Goal: Information Seeking & Learning: Understand process/instructions

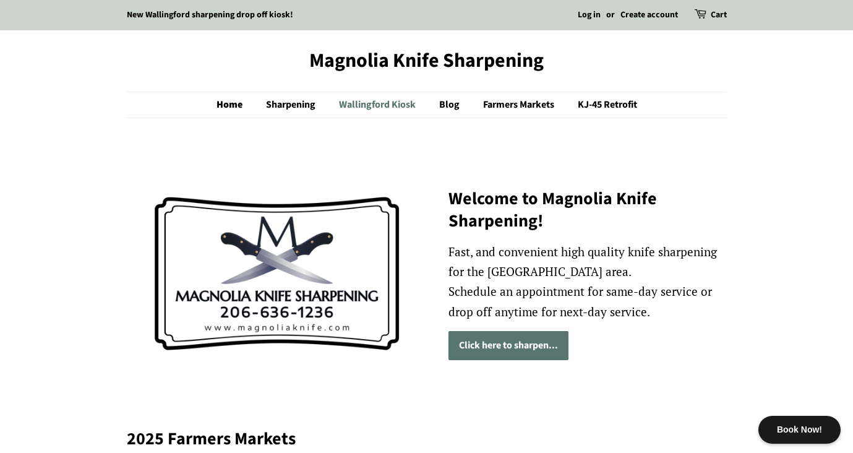
click at [374, 100] on link "Wallingford Kiosk" at bounding box center [379, 104] width 98 height 25
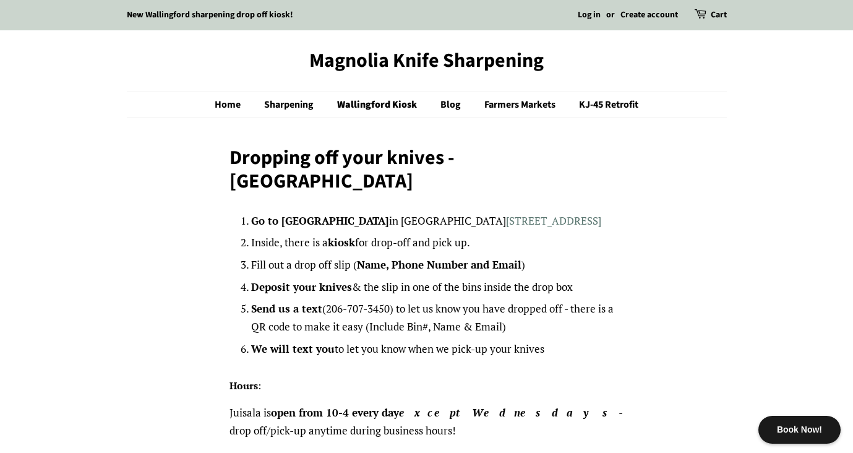
drag, startPoint x: 412, startPoint y: 185, endPoint x: 639, endPoint y: 323, distance: 265.2
drag, startPoint x: 633, startPoint y: 326, endPoint x: 631, endPoint y: 295, distance: 31.6
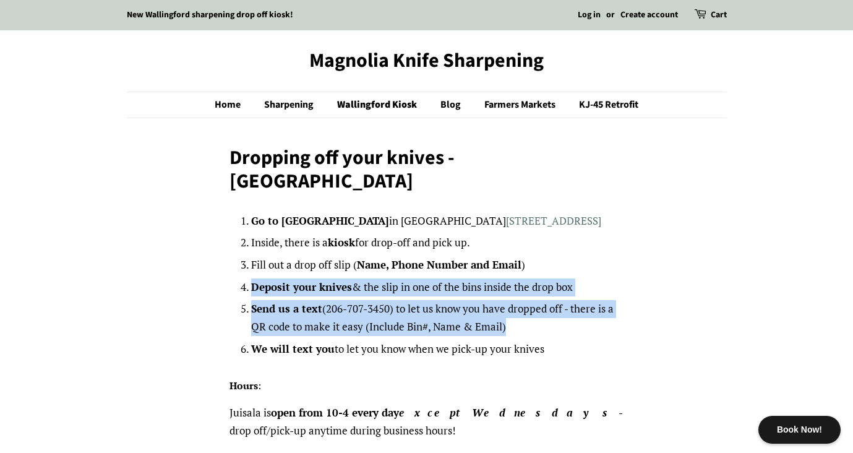
drag, startPoint x: 622, startPoint y: 242, endPoint x: 622, endPoint y: 324, distance: 82.3
click at [622, 324] on ol "Go to Juisala in Wallingford 4405 Wallingford Ave N, Seattle, WA 98103 Inside, …" at bounding box center [437, 285] width 372 height 146
click at [622, 340] on li "We will text you to let you know when we pick-up your knives" at bounding box center [437, 349] width 372 height 18
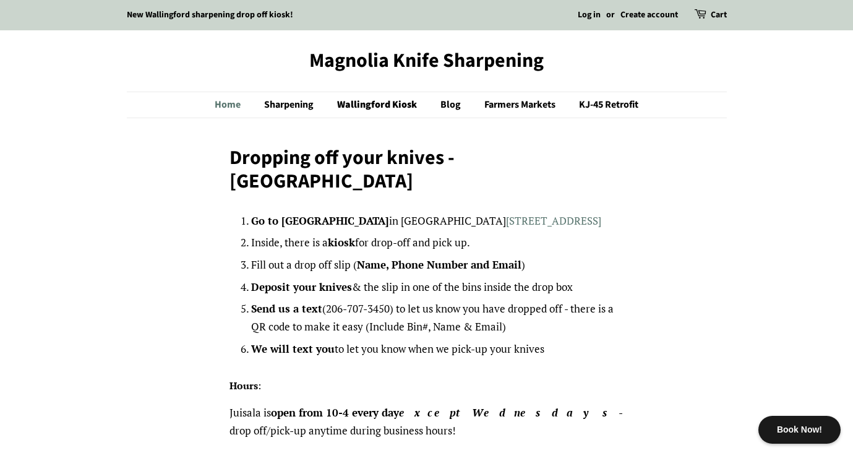
click at [230, 103] on link "Home" at bounding box center [234, 104] width 38 height 25
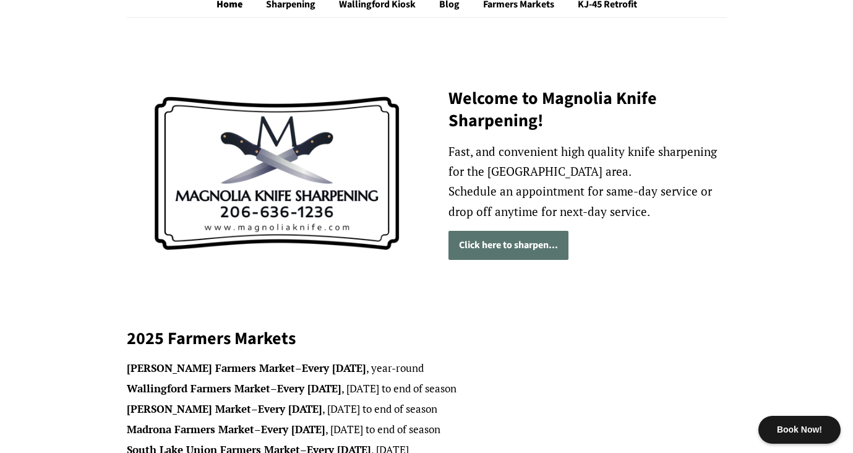
scroll to position [105, 0]
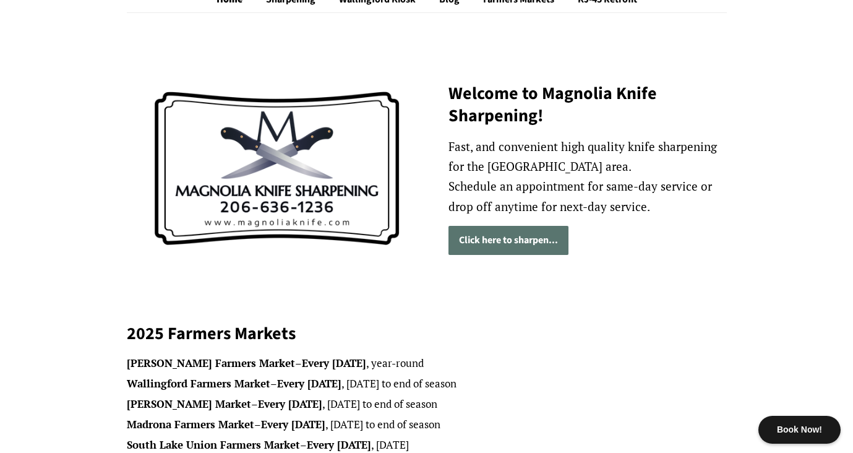
click at [552, 243] on link "Click here to sharpen..." at bounding box center [509, 240] width 120 height 29
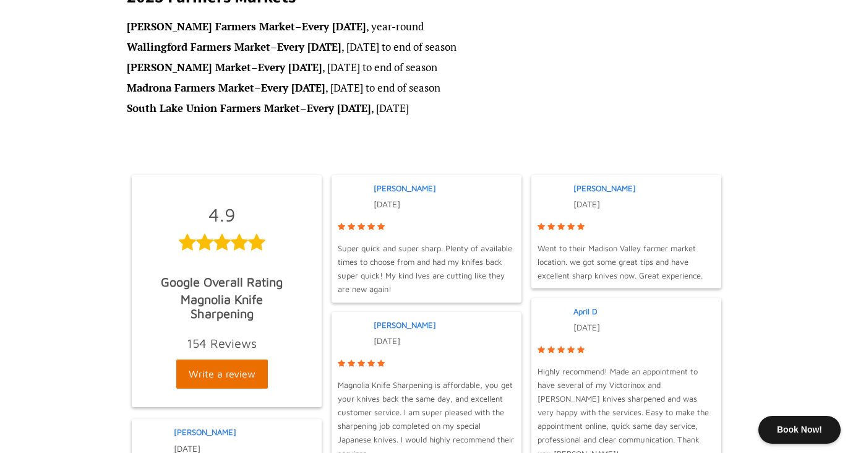
scroll to position [500, 0]
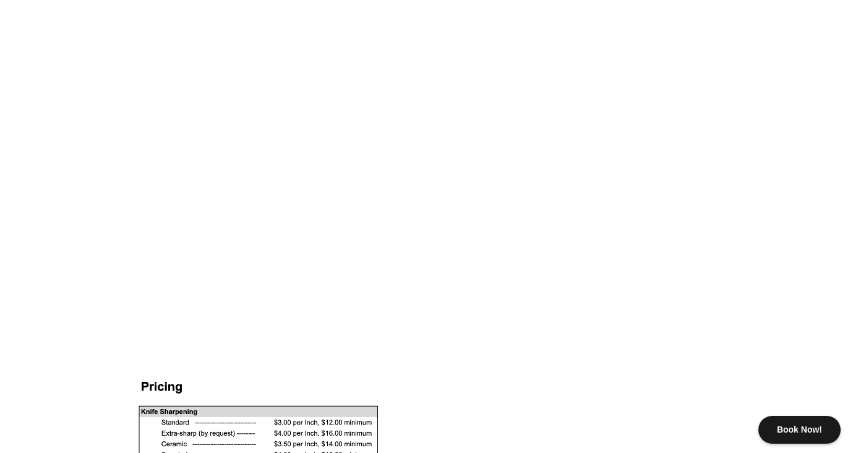
scroll to position [738, 0]
